Goal: Task Accomplishment & Management: Use online tool/utility

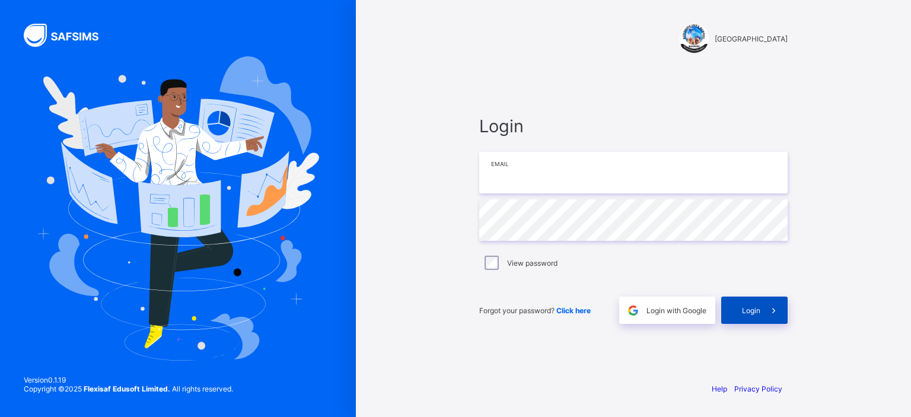
type input "**********"
click at [742, 302] on div "Login" at bounding box center [754, 309] width 66 height 27
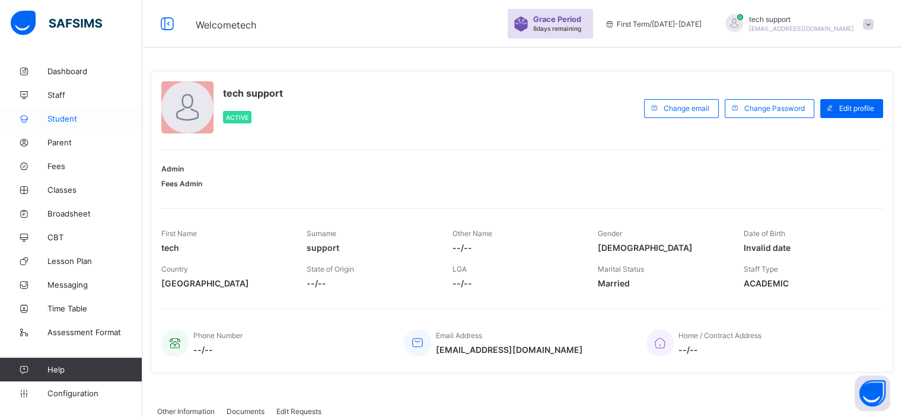
click at [60, 120] on span "Student" at bounding box center [94, 118] width 95 height 9
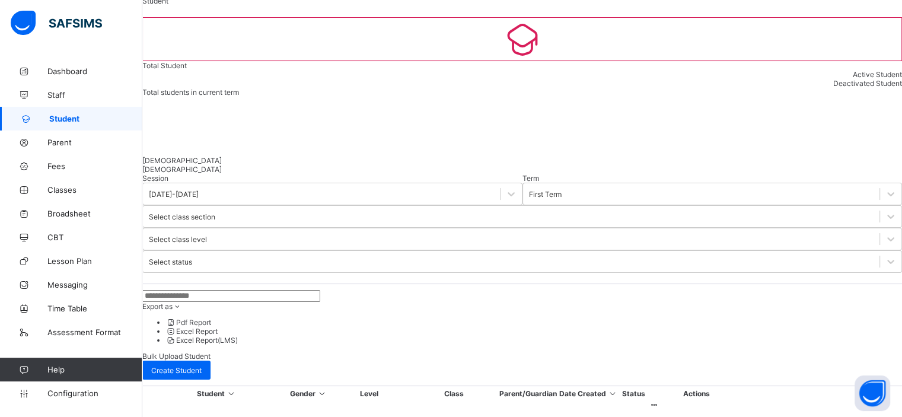
scroll to position [65, 0]
click at [694, 315] on li "Pdf Report" at bounding box center [534, 319] width 736 height 9
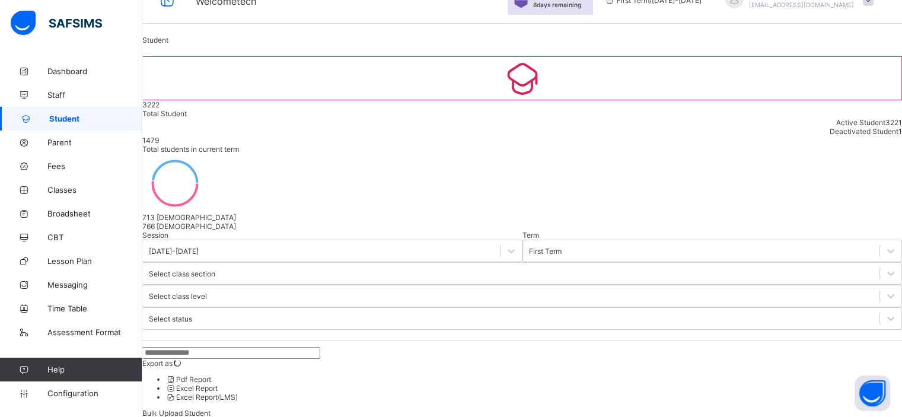
scroll to position [26, 0]
click at [702, 381] on li "Excel Report" at bounding box center [534, 385] width 736 height 9
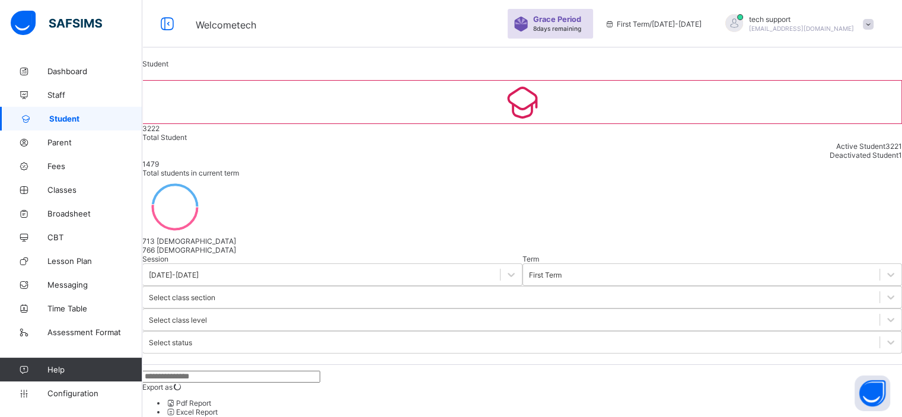
drag, startPoint x: 753, startPoint y: 4, endPoint x: 640, endPoint y: 94, distance: 144.3
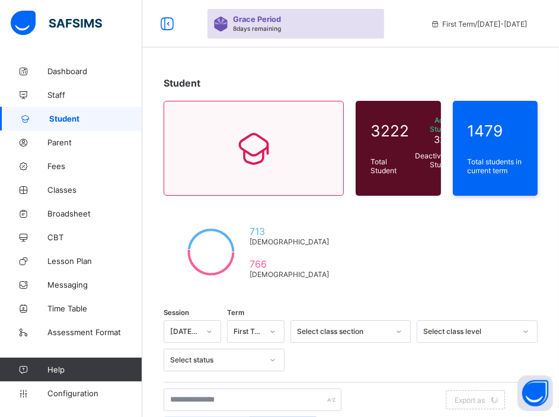
scroll to position [85, 0]
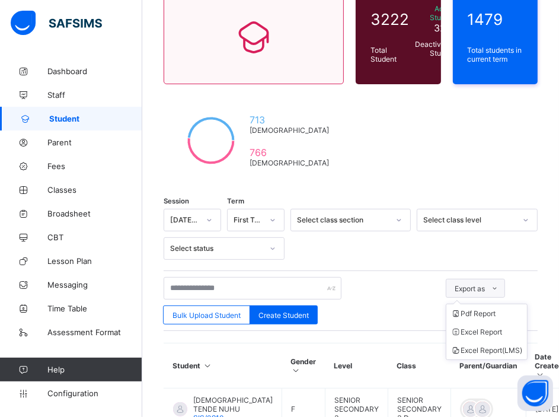
scroll to position [113, 0]
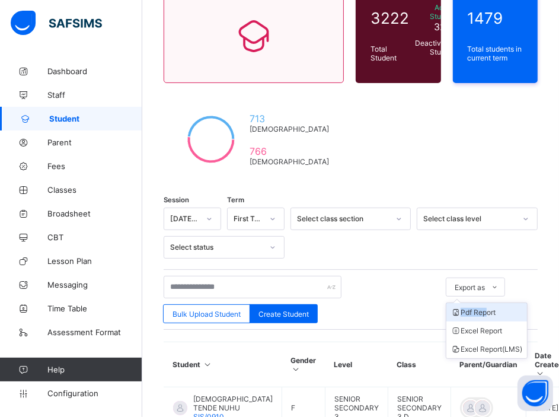
drag, startPoint x: 501, startPoint y: 277, endPoint x: 492, endPoint y: 314, distance: 38.4
click at [492, 296] on div "Export as Pdf Report Excel Report Excel Report (LMS)" at bounding box center [492, 287] width 93 height 19
click at [492, 314] on li "Pdf Report" at bounding box center [487, 312] width 81 height 18
